Goal: Find specific page/section: Find specific page/section

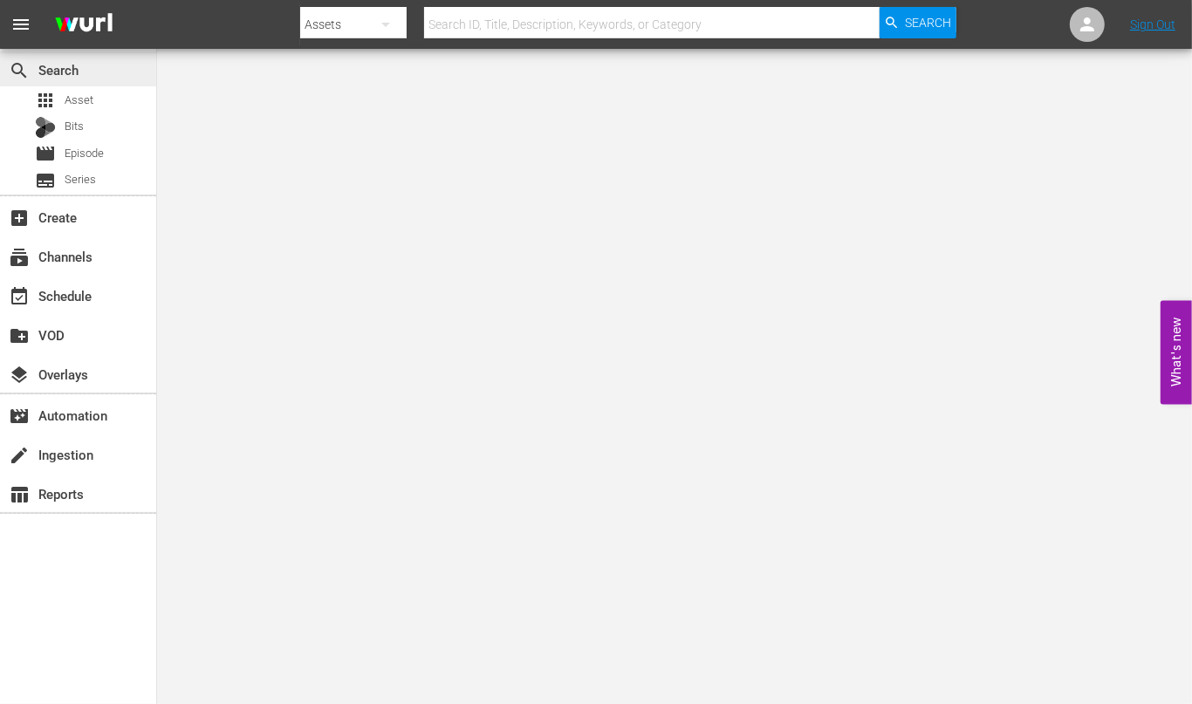
click at [71, 86] on div "search Search" at bounding box center [78, 68] width 156 height 35
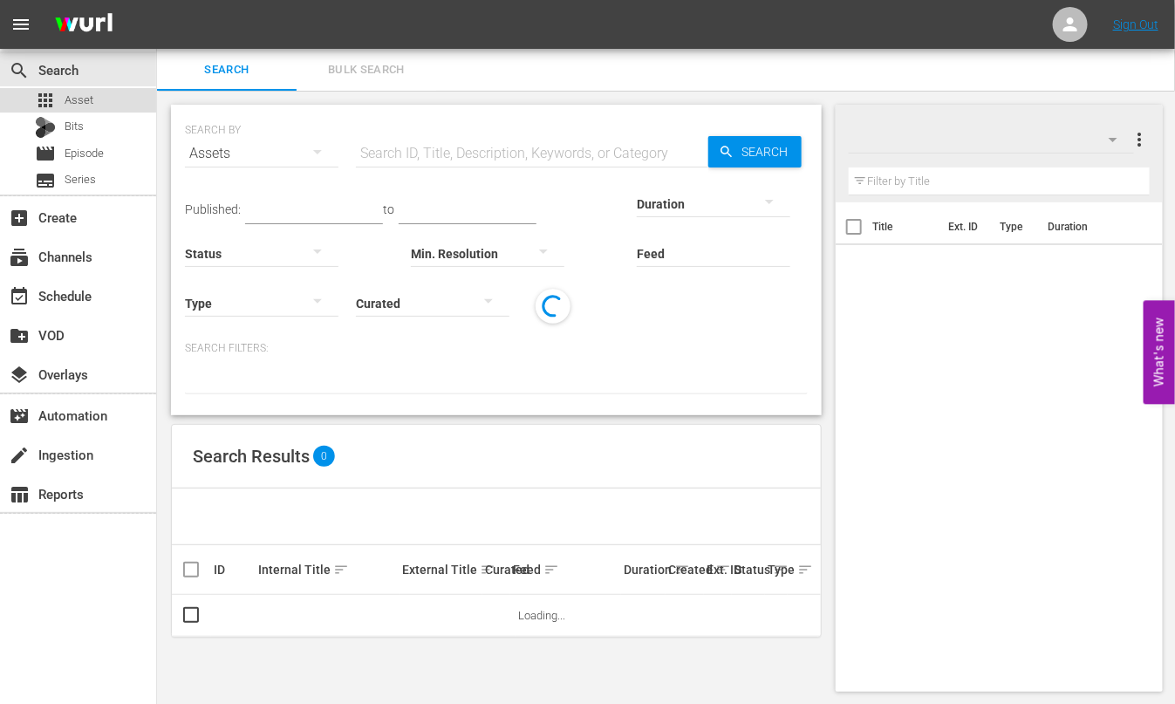
click at [76, 92] on span "Asset" at bounding box center [79, 100] width 29 height 17
click at [448, 144] on input "text" at bounding box center [532, 154] width 353 height 42
paste input "Lost Holiday: The [PERSON_NAME] And [PERSON_NAME] Story"
type input "Lost Holiday: The [PERSON_NAME] And [PERSON_NAME] Story"
click at [779, 149] on span "Search" at bounding box center [768, 151] width 67 height 31
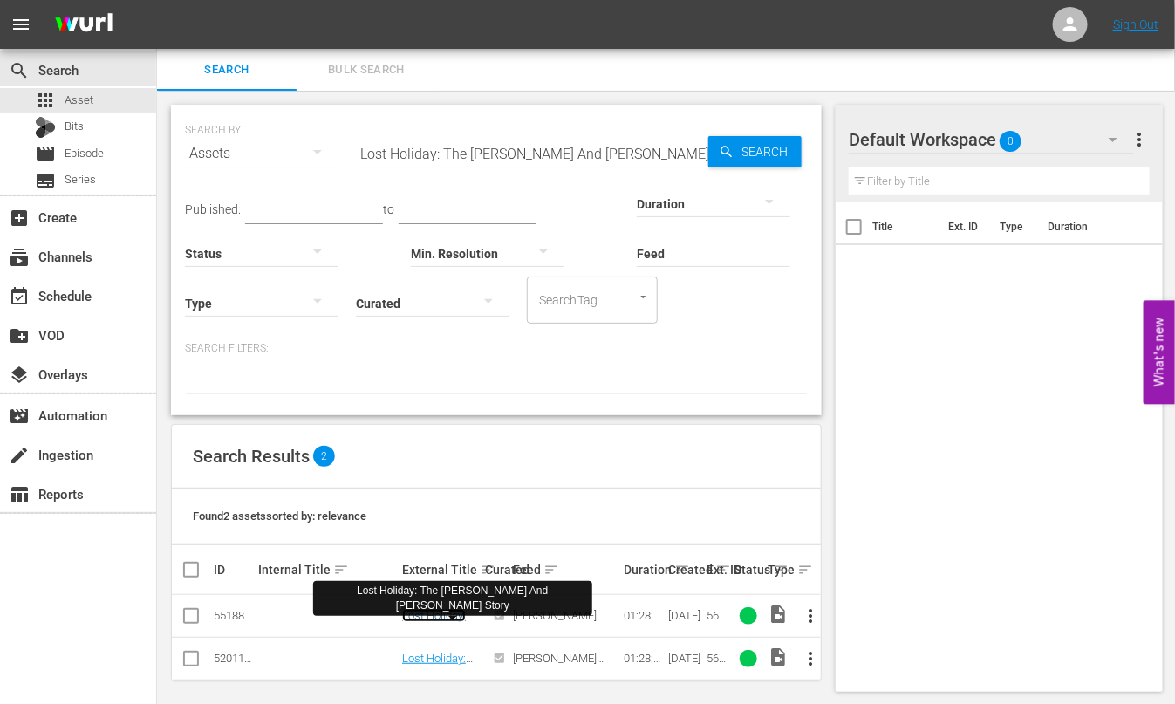
click at [432, 620] on link "Lost Holiday: The [PERSON_NAME] And [PERSON_NAME] Story" at bounding box center [439, 648] width 75 height 79
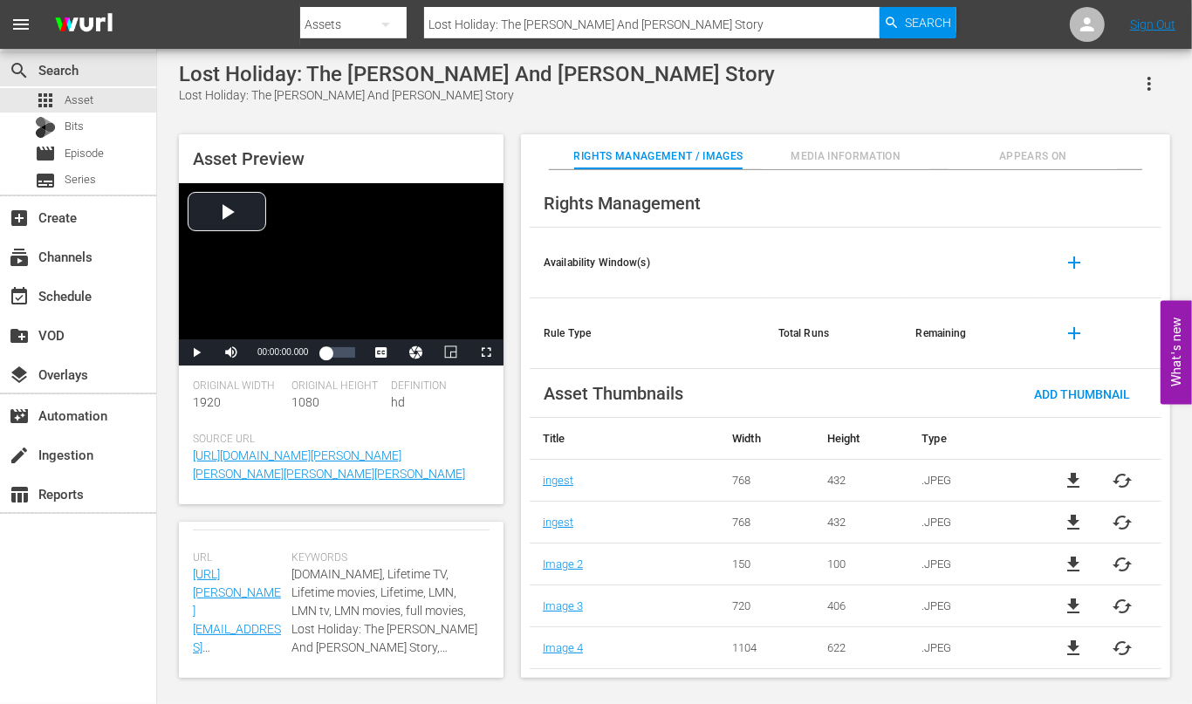
click at [825, 160] on span "Media Information" at bounding box center [846, 156] width 168 height 18
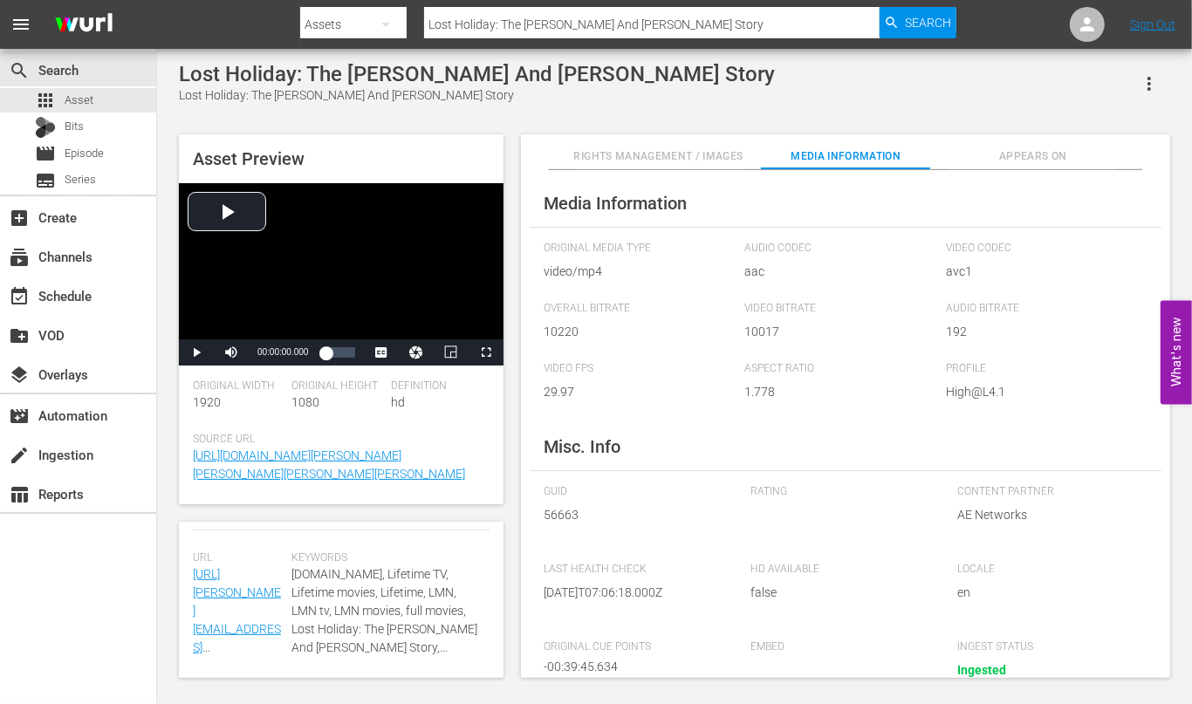
click at [1065, 140] on button "Appears On" at bounding box center [1033, 151] width 168 height 35
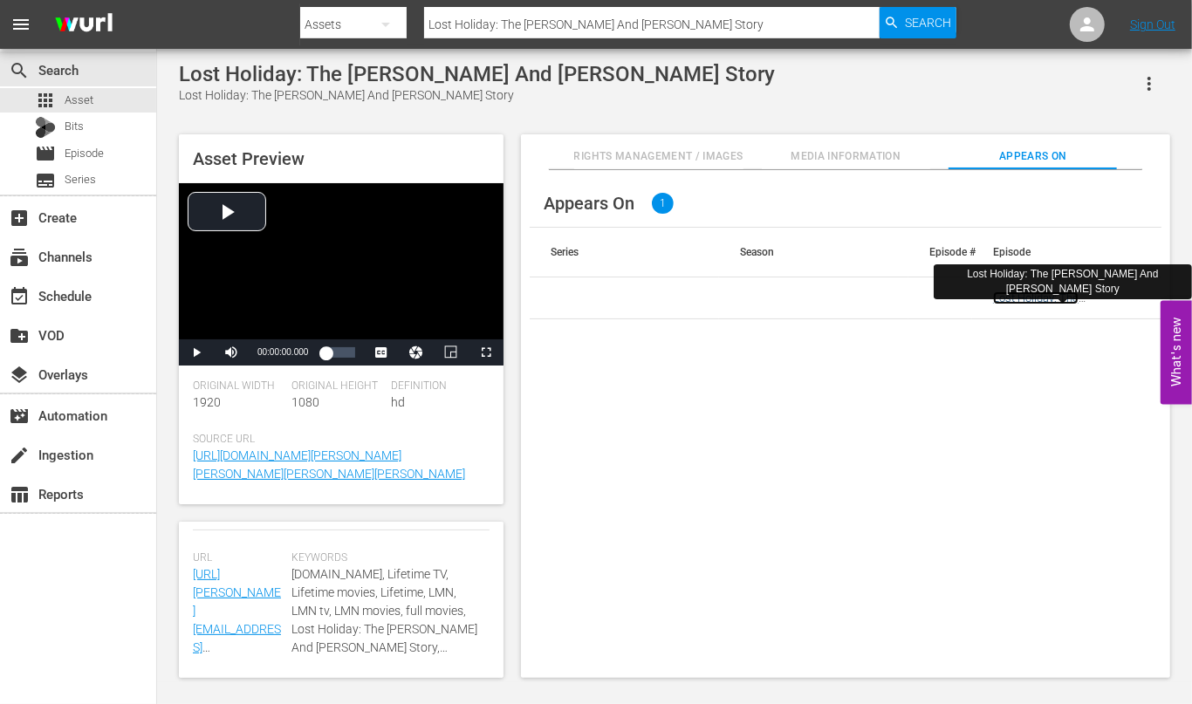
click at [1048, 297] on link "Lost Holiday: The [PERSON_NAME] And [PERSON_NAME] Story" at bounding box center [1049, 310] width 112 height 39
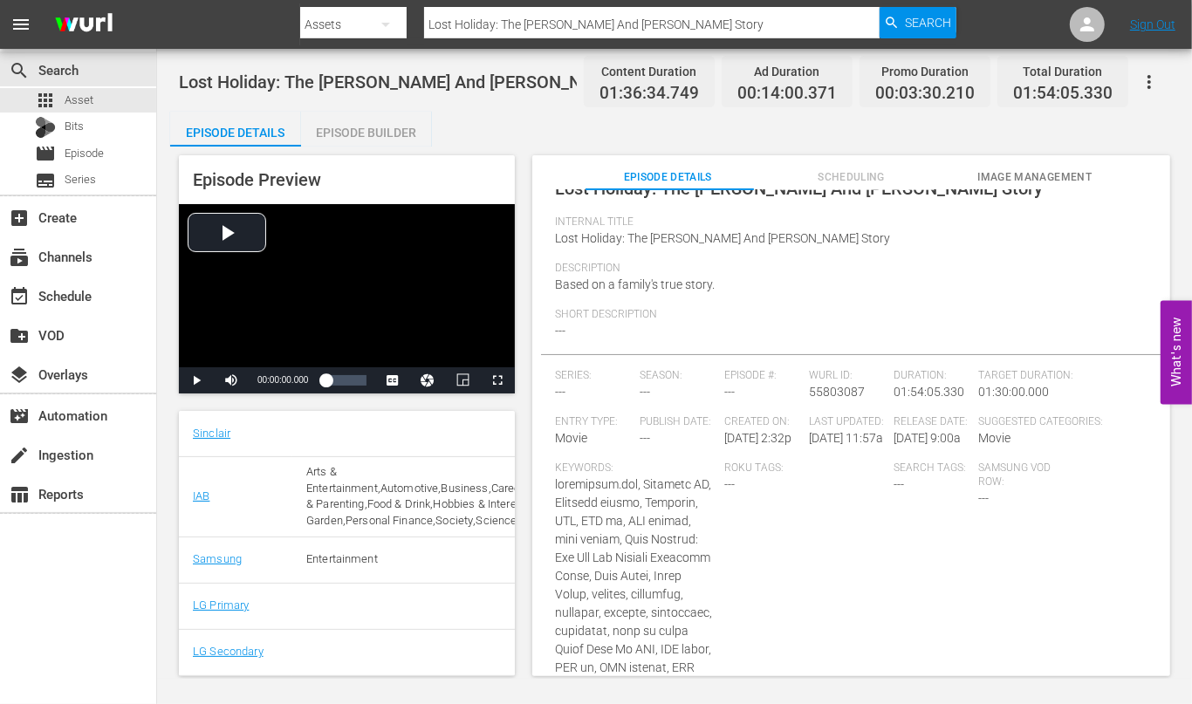
scroll to position [218, 0]
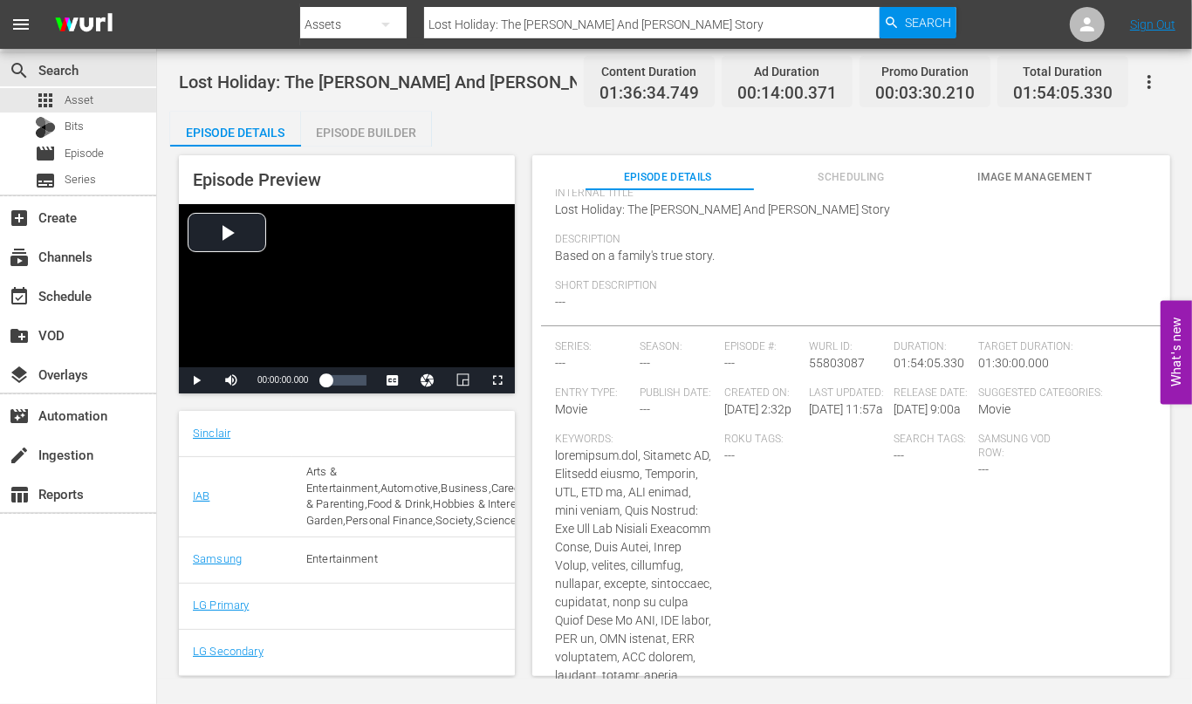
scroll to position [128, 0]
